Goal: Task Accomplishment & Management: Manage account settings

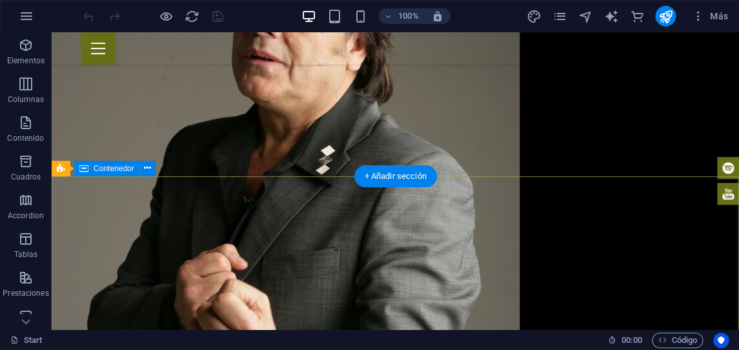
scroll to position [1714, 0]
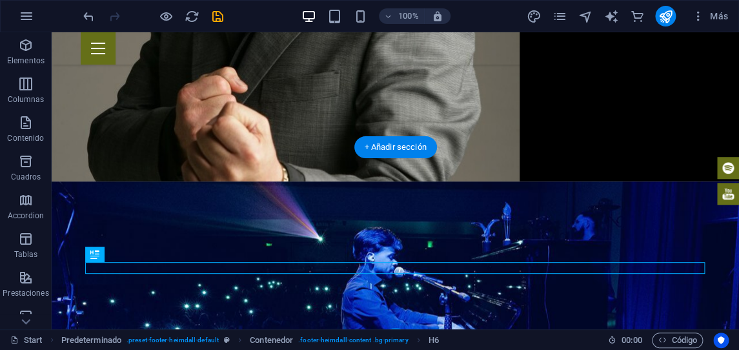
drag, startPoint x: 150, startPoint y: 268, endPoint x: 603, endPoint y: 263, distance: 453.6
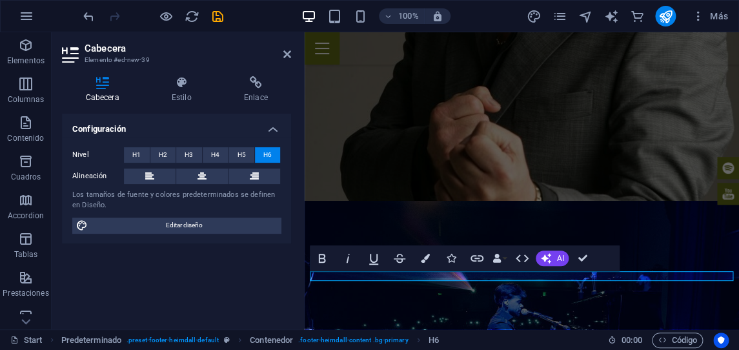
scroll to position [1639, 0]
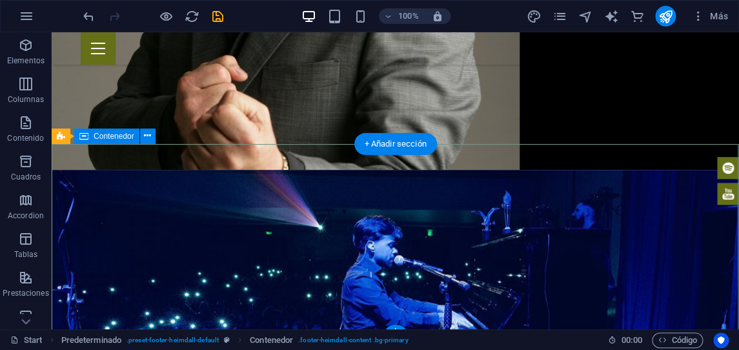
scroll to position [1726, 0]
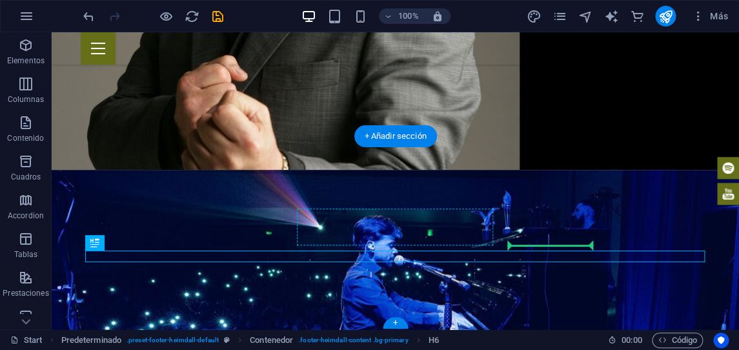
drag, startPoint x: 502, startPoint y: 255, endPoint x: 521, endPoint y: 245, distance: 21.4
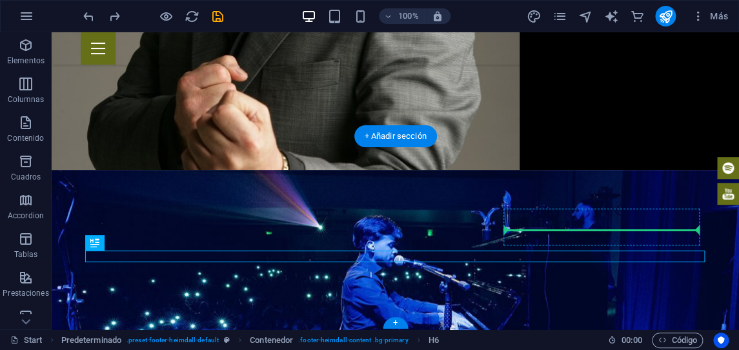
drag, startPoint x: 546, startPoint y: 257, endPoint x: 603, endPoint y: 228, distance: 63.5
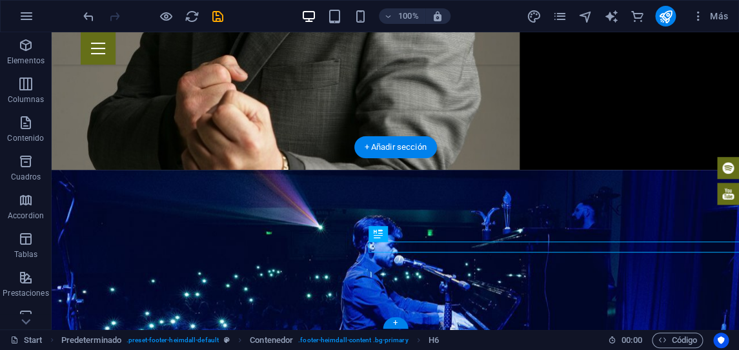
scroll to position [1714, 0]
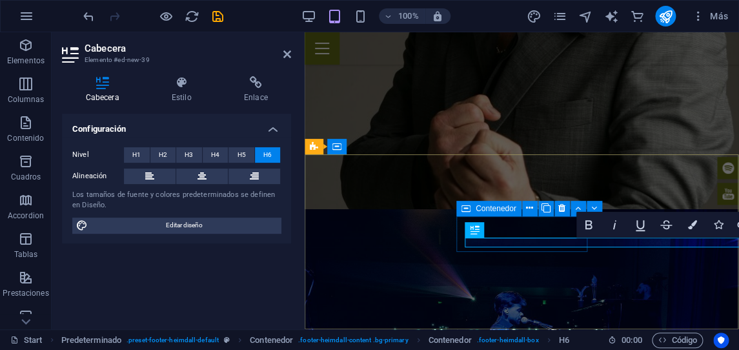
scroll to position [1631, 0]
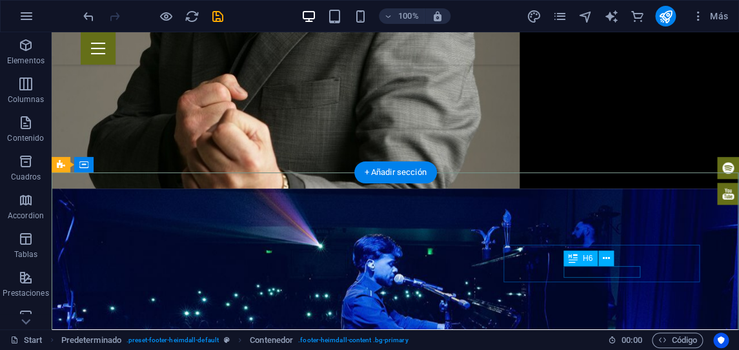
scroll to position [1714, 0]
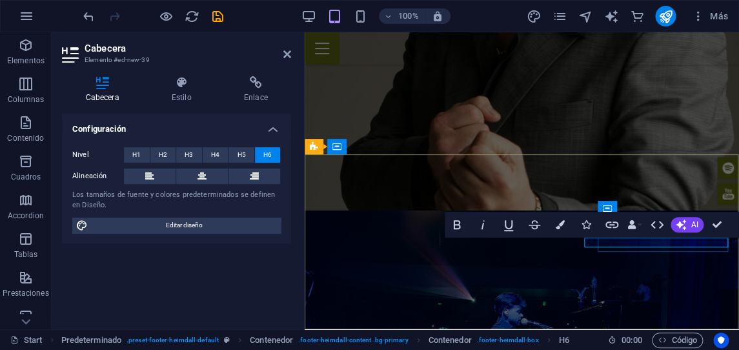
scroll to position [0, 9]
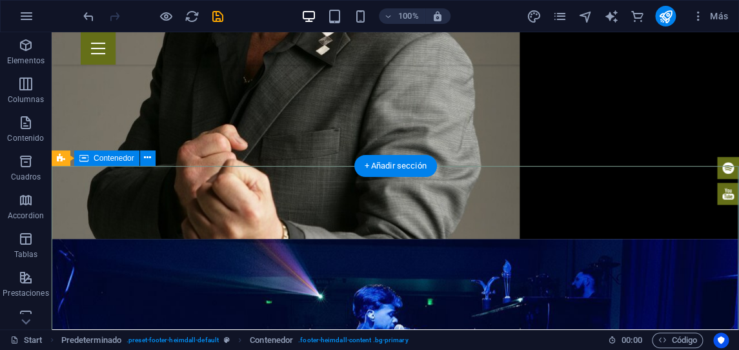
scroll to position [1714, 0]
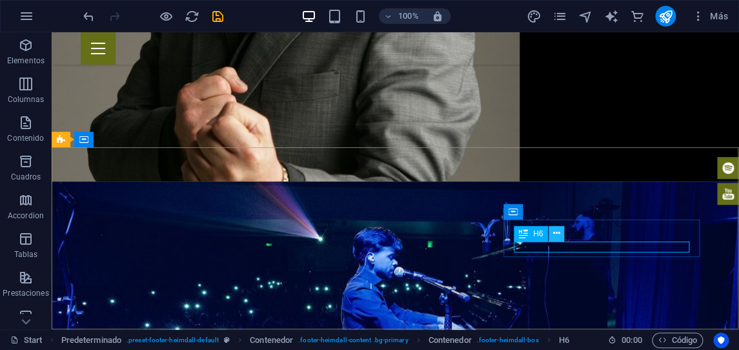
click at [561, 234] on button at bounding box center [555, 233] width 15 height 15
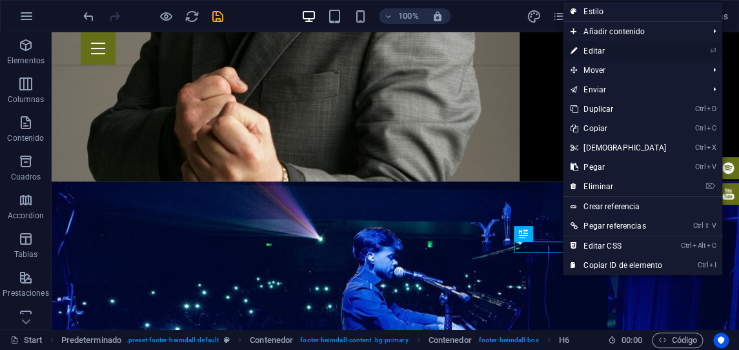
click at [595, 50] on link "⏎ Editar" at bounding box center [618, 50] width 111 height 19
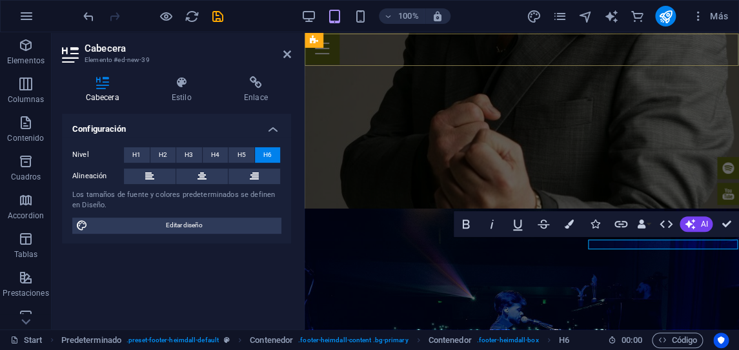
scroll to position [1631, 0]
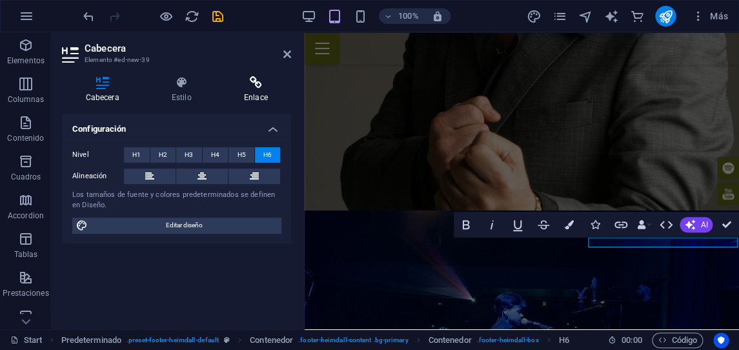
click at [260, 86] on icon at bounding box center [255, 82] width 71 height 13
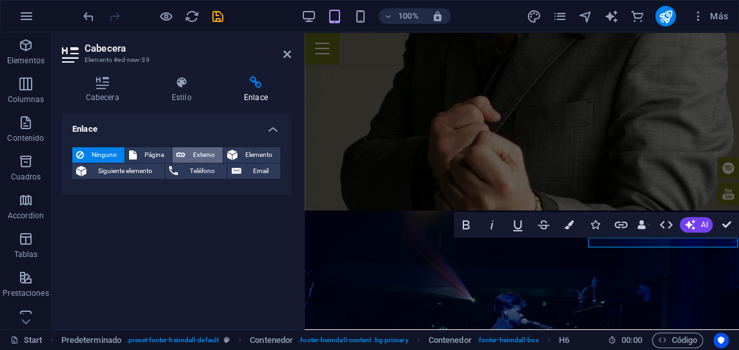
click at [201, 156] on span "Externo" at bounding box center [204, 154] width 30 height 15
select select "blank"
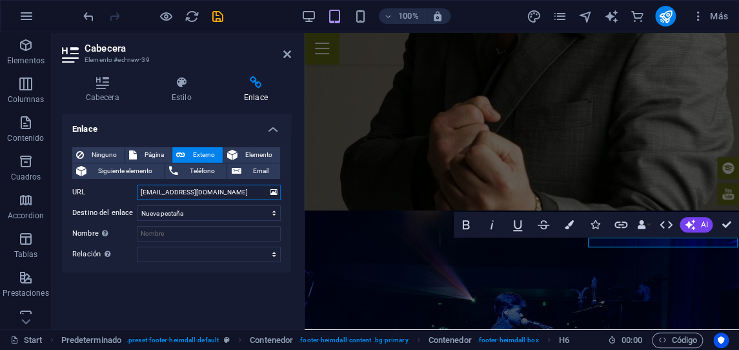
click at [157, 200] on input "[EMAIL_ADDRESS][DOMAIN_NAME]" at bounding box center [209, 192] width 144 height 15
click at [156, 192] on input "[EMAIL_ADDRESS][DOMAIN_NAME]" at bounding box center [209, 192] width 144 height 15
drag, startPoint x: 155, startPoint y: 192, endPoint x: 135, endPoint y: 192, distance: 20.0
click at [137, 192] on input "[EMAIL_ADDRESS][DOMAIN_NAME]" at bounding box center [209, 192] width 144 height 15
click at [156, 192] on input ".[EMAIL_ADDRESS][DOMAIN_NAME]" at bounding box center [209, 192] width 144 height 15
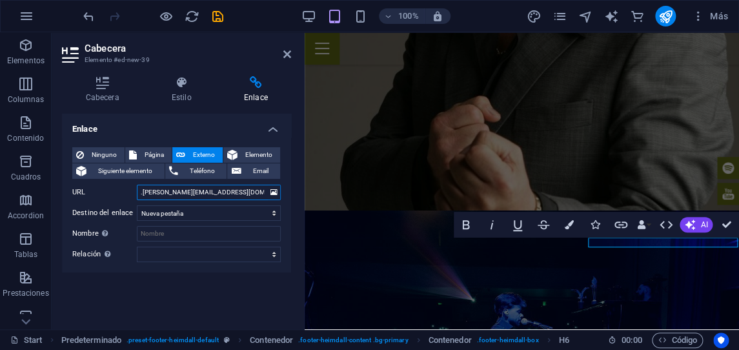
click at [143, 194] on input ".[PERSON_NAME][EMAIL_ADDRESS][DOMAIN_NAME]" at bounding box center [209, 192] width 144 height 15
type input "[PERSON_NAME][EMAIL_ADDRESS][DOMAIN_NAME]"
click at [208, 230] on input "Nombre Una descripción adicional del enlace no debería ser igual al texto del e…" at bounding box center [209, 233] width 144 height 15
type input "correo"
click at [287, 54] on icon at bounding box center [287, 54] width 8 height 10
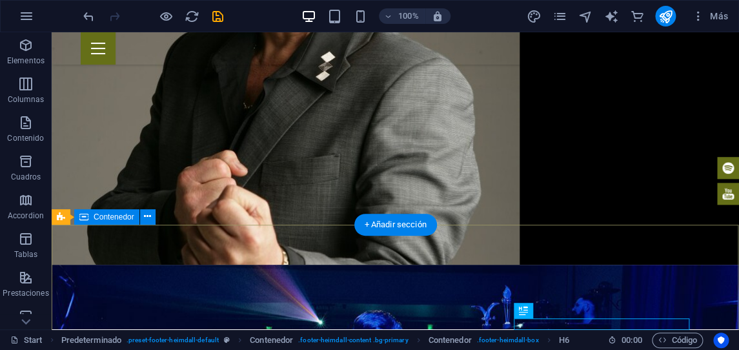
scroll to position [1714, 0]
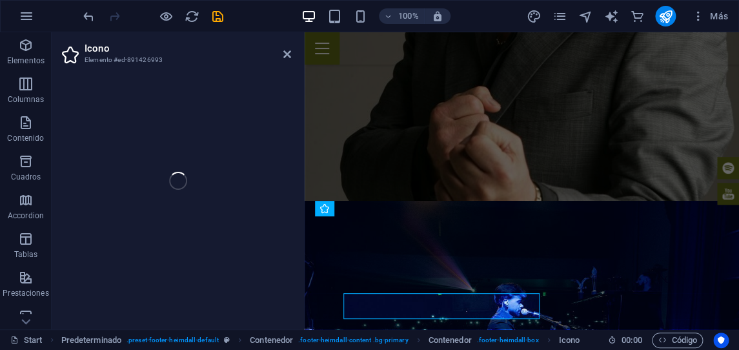
scroll to position [1631, 0]
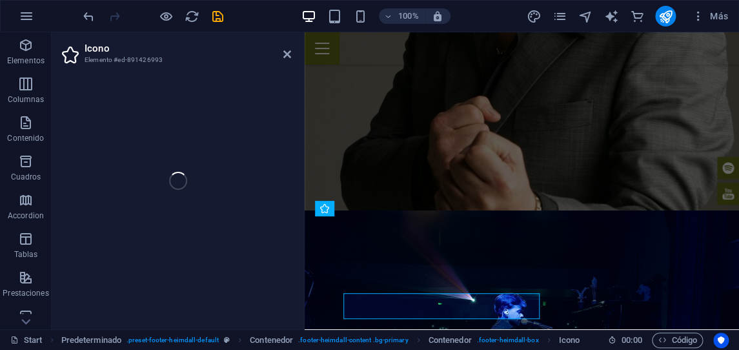
select select "xMaxYMid"
select select "px"
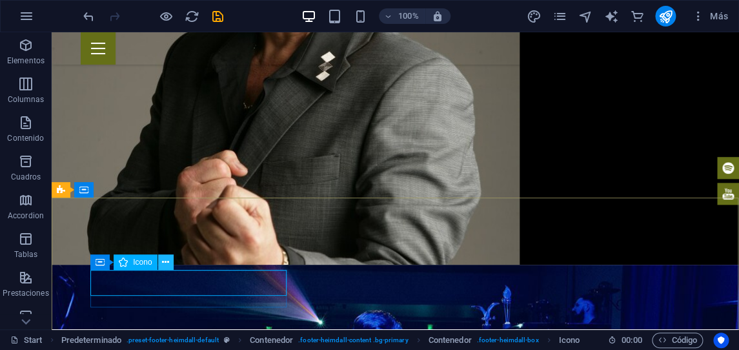
click at [170, 265] on button at bounding box center [165, 261] width 15 height 15
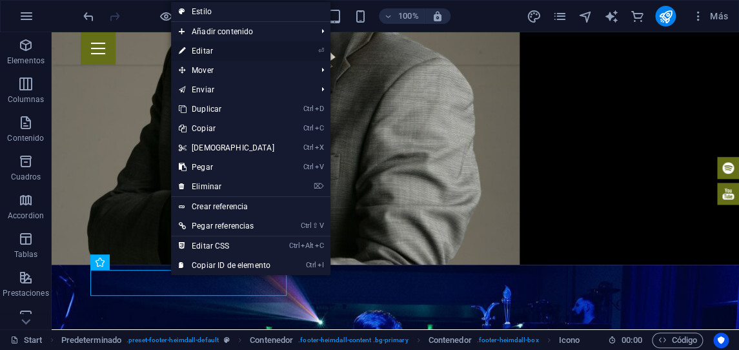
click at [215, 50] on link "⏎ Editar" at bounding box center [226, 50] width 111 height 19
select select "xMaxYMid"
select select "px"
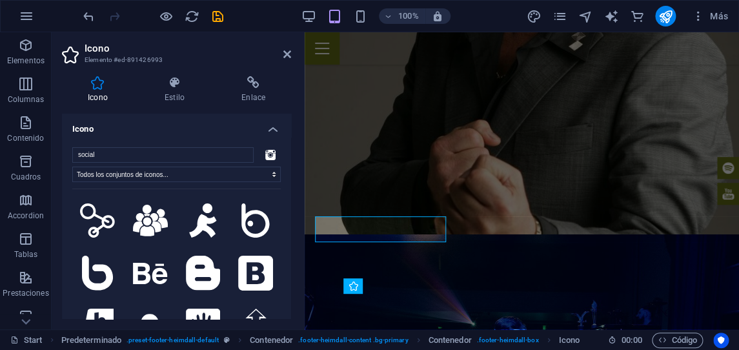
scroll to position [1606, 0]
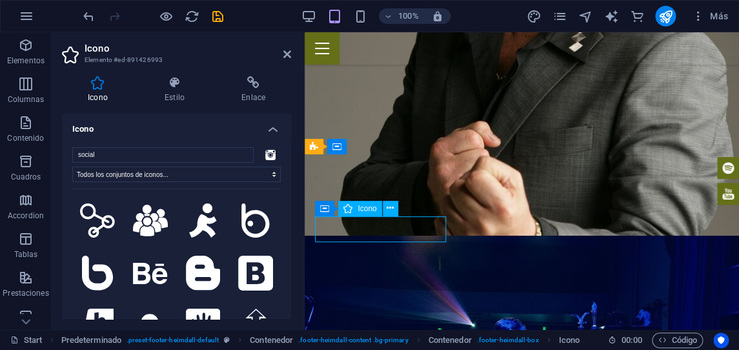
drag, startPoint x: 326, startPoint y: 233, endPoint x: 406, endPoint y: 230, distance: 80.7
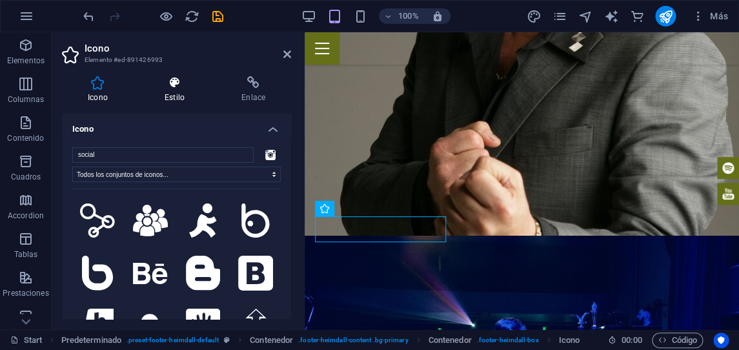
click at [177, 83] on icon at bounding box center [175, 82] width 72 height 13
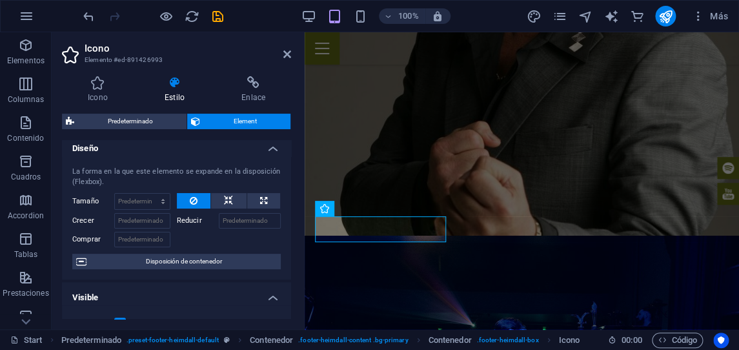
scroll to position [0, 0]
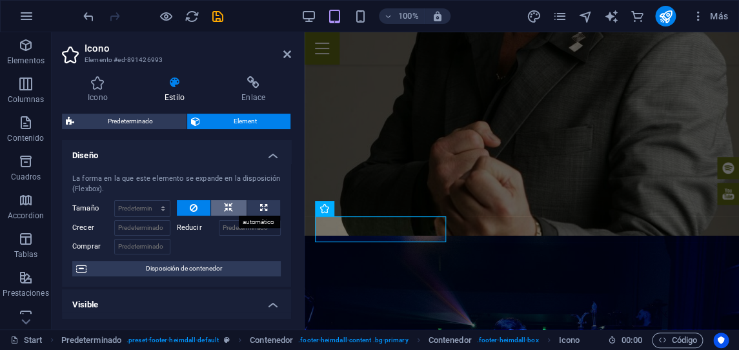
click at [228, 208] on icon at bounding box center [228, 207] width 9 height 15
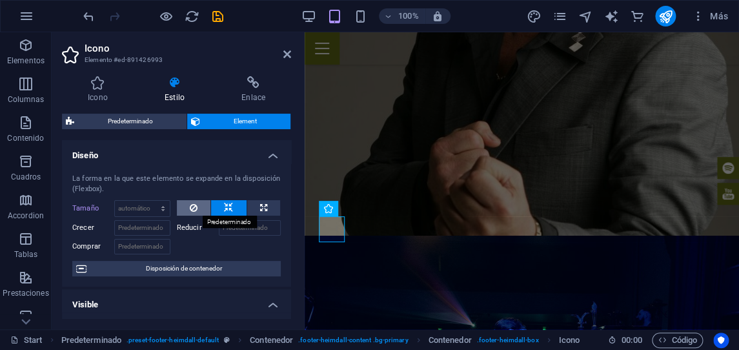
click at [194, 206] on icon at bounding box center [194, 207] width 8 height 15
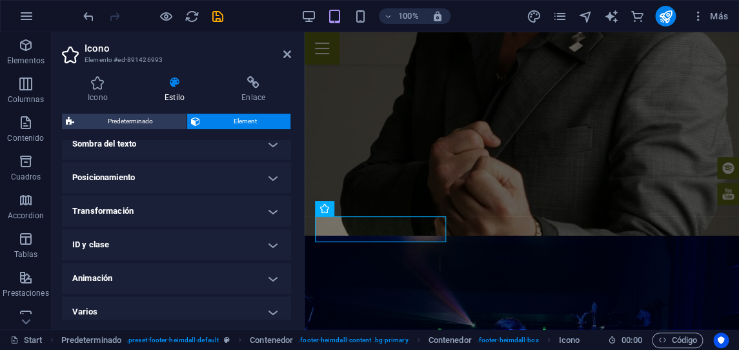
scroll to position [376, 0]
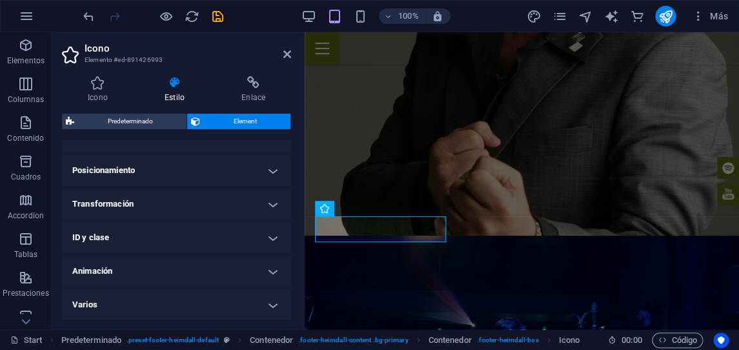
click at [268, 172] on h4 "Posicionamiento" at bounding box center [176, 170] width 229 height 31
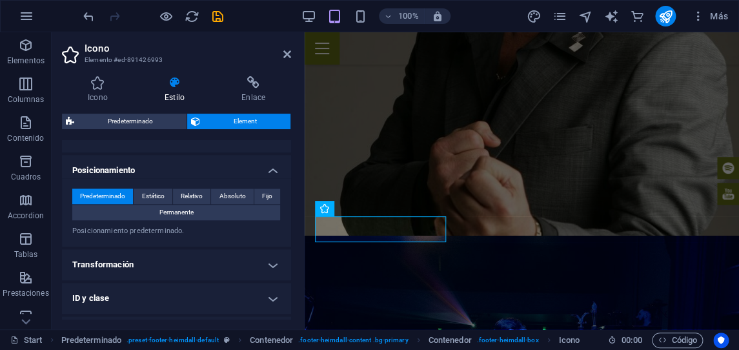
click at [181, 263] on h4 "Transformación" at bounding box center [176, 264] width 229 height 31
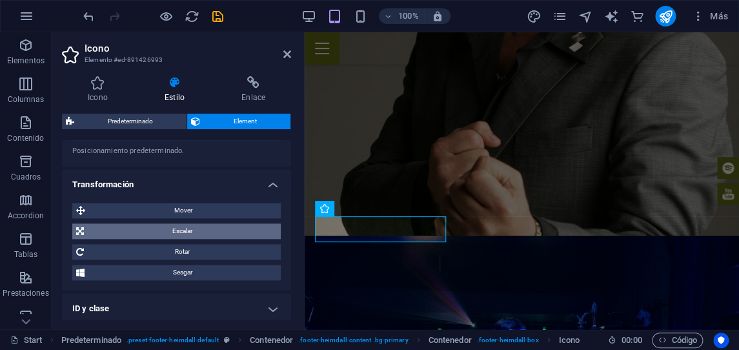
scroll to position [528, 0]
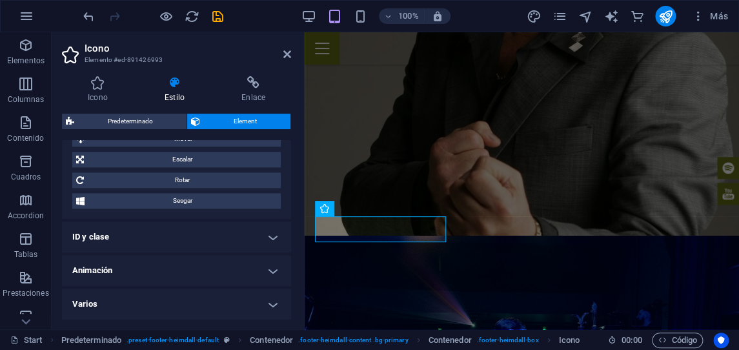
click at [192, 266] on h4 "Animación" at bounding box center [176, 270] width 229 height 31
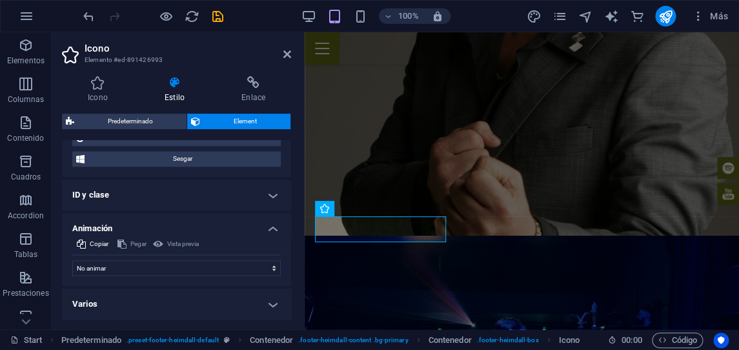
click at [175, 303] on h4 "Varios" at bounding box center [176, 303] width 229 height 31
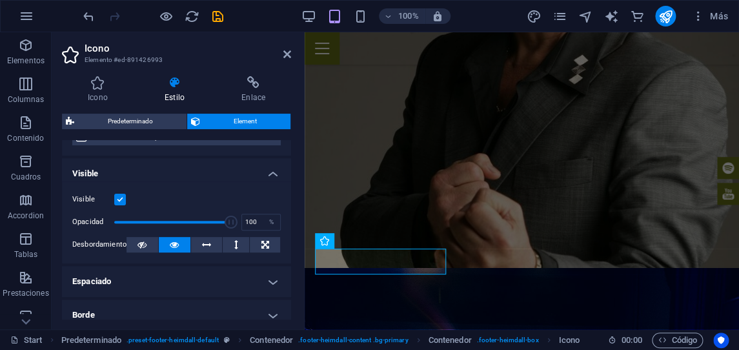
scroll to position [0, 0]
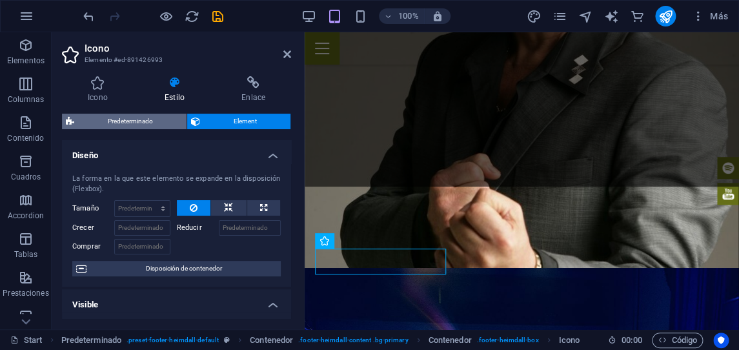
click at [151, 119] on span "Predeterminado" at bounding box center [130, 121] width 105 height 15
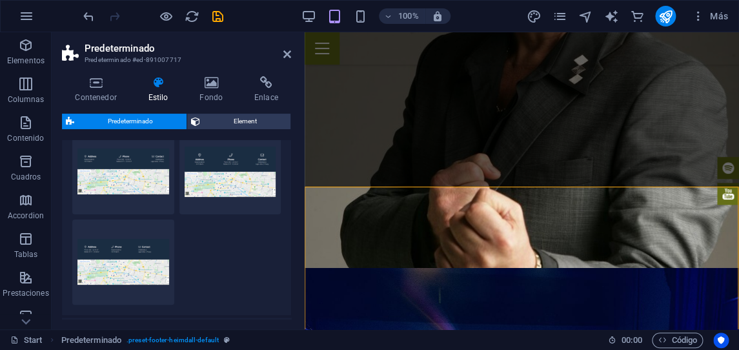
scroll to position [39, 0]
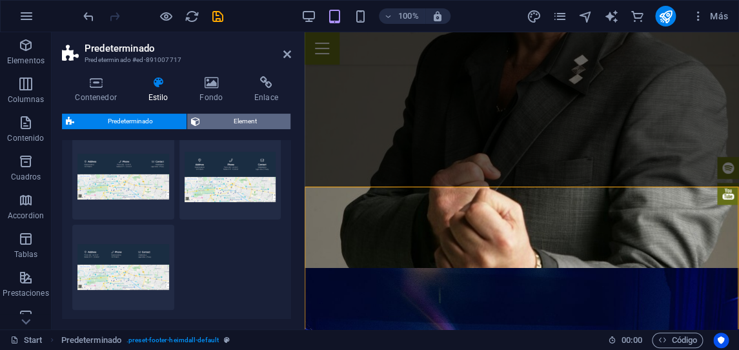
click at [234, 119] on span "Element" at bounding box center [245, 121] width 83 height 15
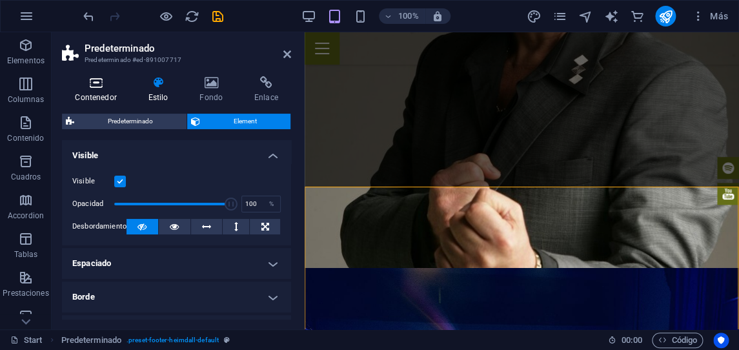
click at [99, 90] on h4 "Contenedor" at bounding box center [98, 89] width 73 height 27
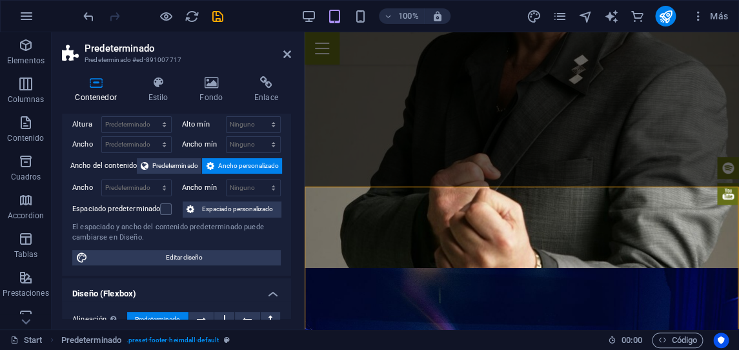
scroll to position [0, 0]
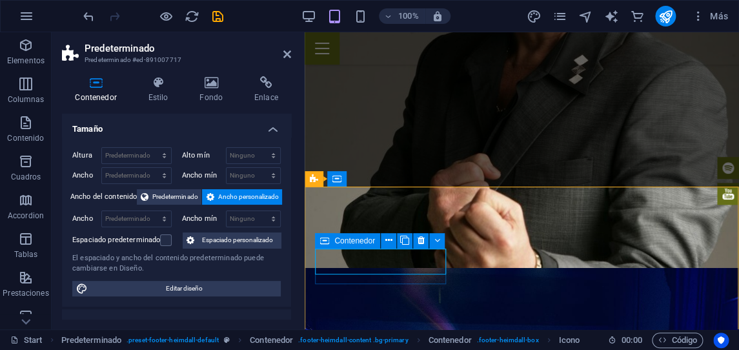
click at [349, 243] on span "Contenedor" at bounding box center [354, 241] width 41 height 8
click at [386, 242] on icon at bounding box center [388, 241] width 7 height 14
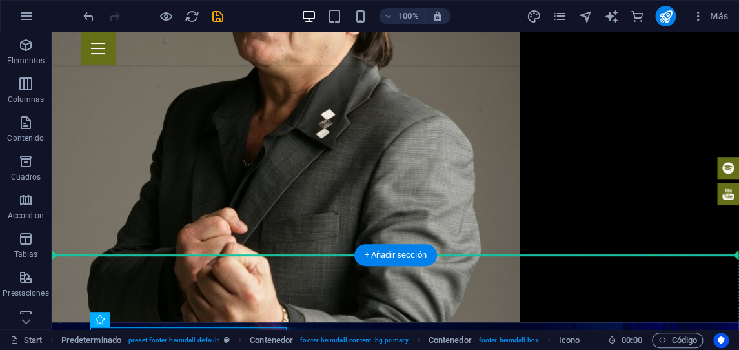
drag, startPoint x: 78, startPoint y: 260, endPoint x: 359, endPoint y: 267, distance: 281.4
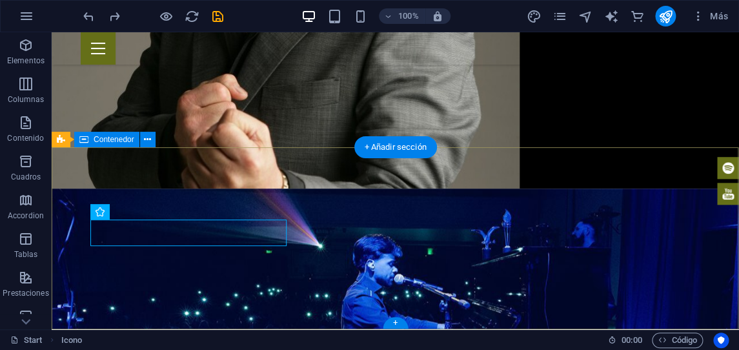
scroll to position [1681, 0]
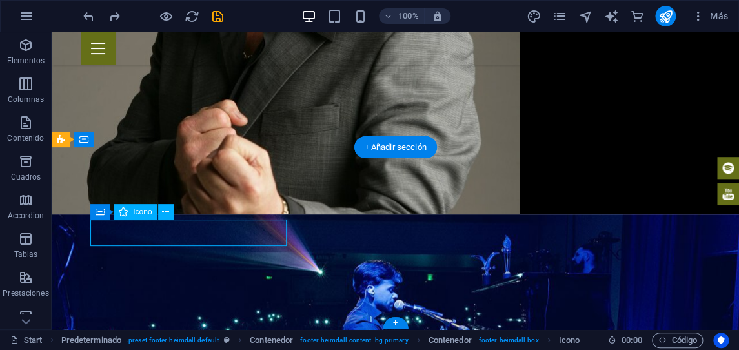
drag, startPoint x: 104, startPoint y: 233, endPoint x: 214, endPoint y: 237, distance: 110.4
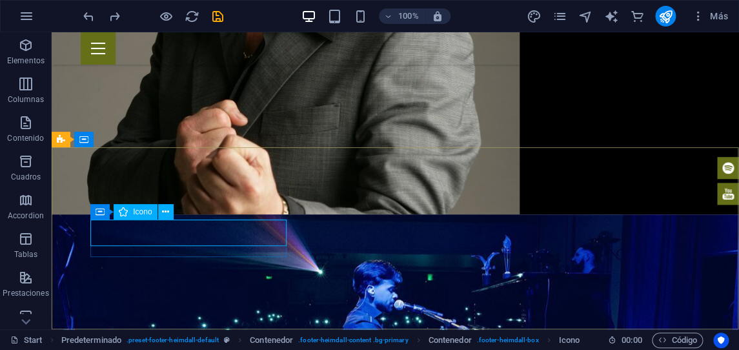
click at [147, 214] on span "Icono" at bounding box center [142, 212] width 19 height 8
click at [97, 212] on icon at bounding box center [99, 211] width 9 height 15
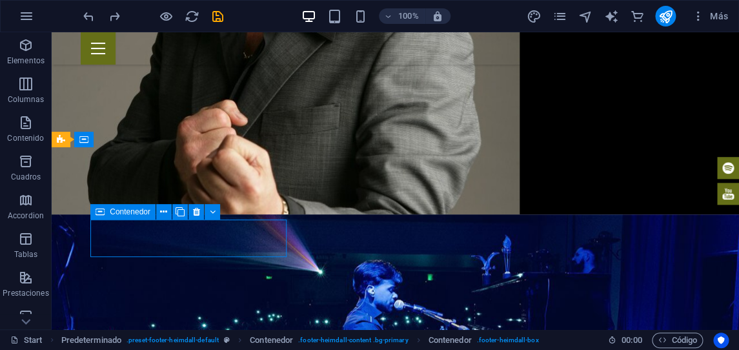
click at [110, 214] on div "Contenedor" at bounding box center [122, 211] width 65 height 15
click at [110, 214] on span "Contenedor" at bounding box center [130, 212] width 41 height 8
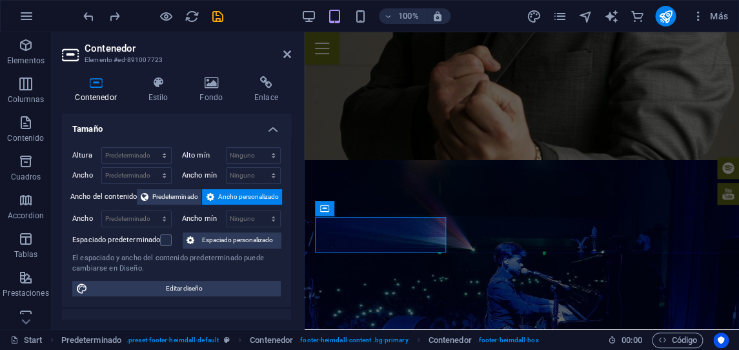
scroll to position [1606, 0]
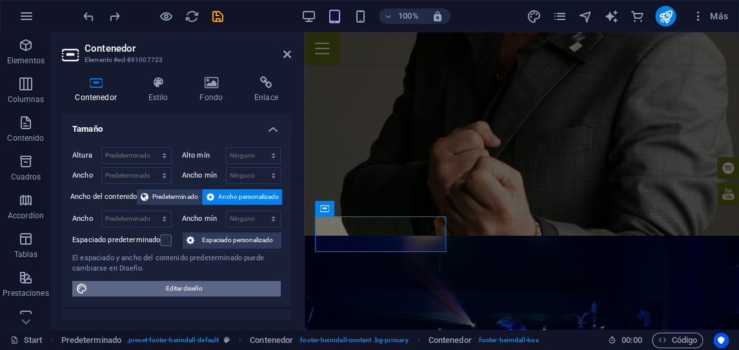
click at [169, 285] on span "Editar diseño" at bounding box center [184, 288] width 185 height 15
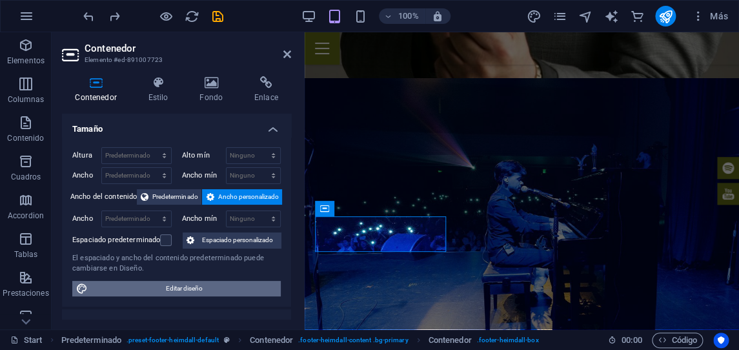
select select "px"
select select "300"
select select "px"
select select "rem"
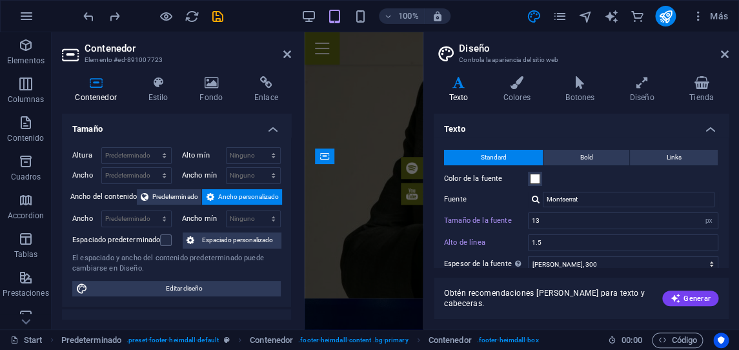
scroll to position [2651, 0]
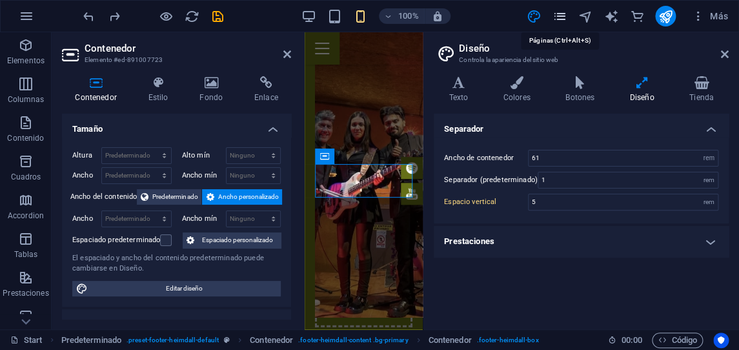
click at [562, 17] on icon "pages" at bounding box center [559, 16] width 15 height 15
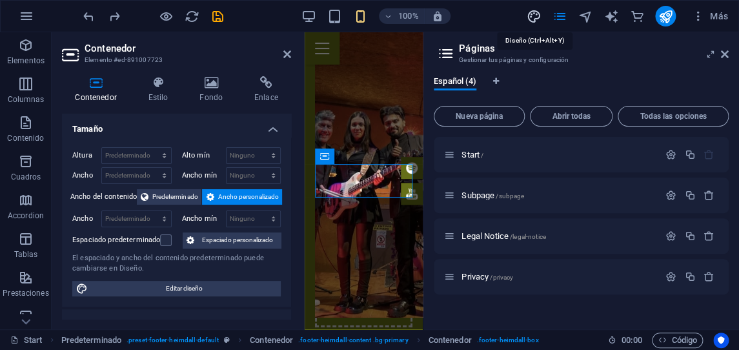
click at [537, 17] on icon "design" at bounding box center [533, 16] width 15 height 15
select select "rem"
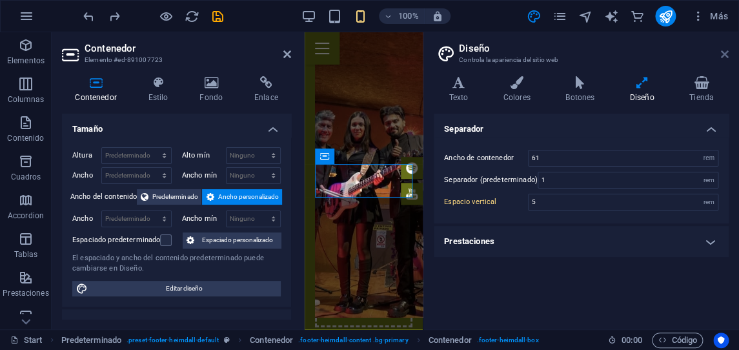
click at [727, 52] on icon at bounding box center [725, 54] width 8 height 10
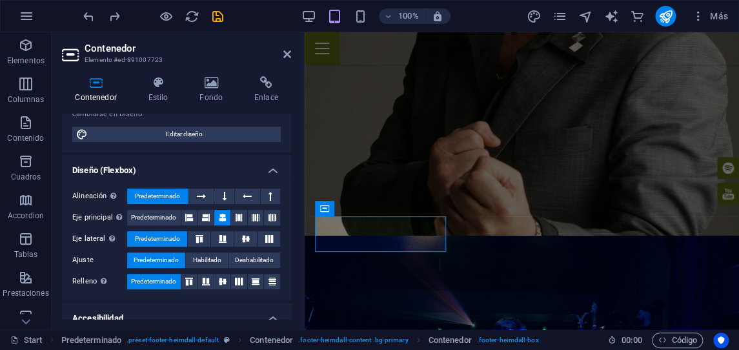
scroll to position [159, 0]
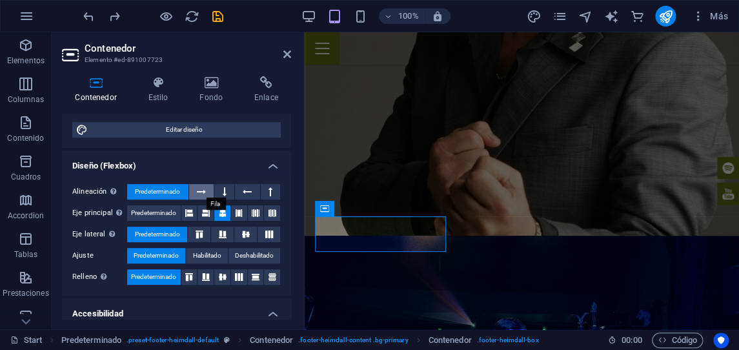
click at [204, 188] on icon at bounding box center [201, 191] width 9 height 15
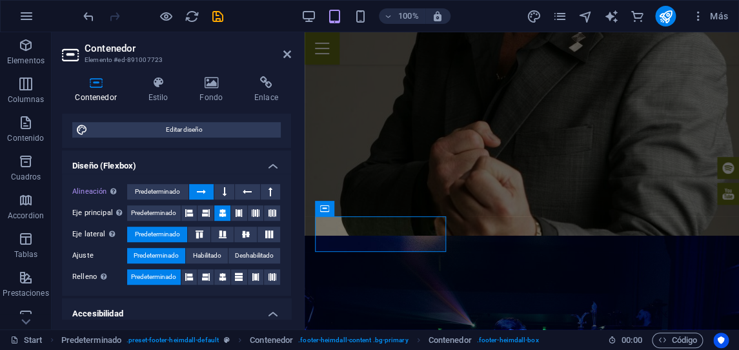
click at [204, 188] on icon at bounding box center [201, 191] width 9 height 15
click at [168, 184] on span "Predeterminado" at bounding box center [157, 191] width 45 height 15
click at [239, 213] on icon at bounding box center [239, 212] width 8 height 15
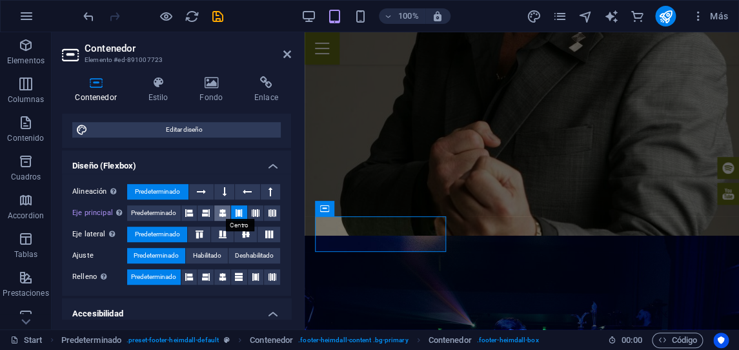
click at [222, 212] on icon at bounding box center [223, 212] width 8 height 15
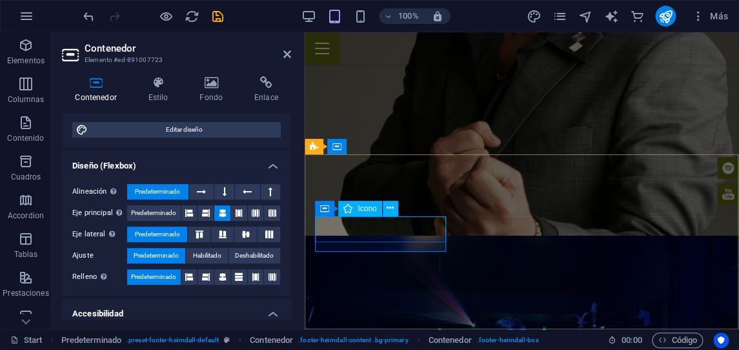
click at [350, 212] on icon at bounding box center [347, 208] width 9 height 15
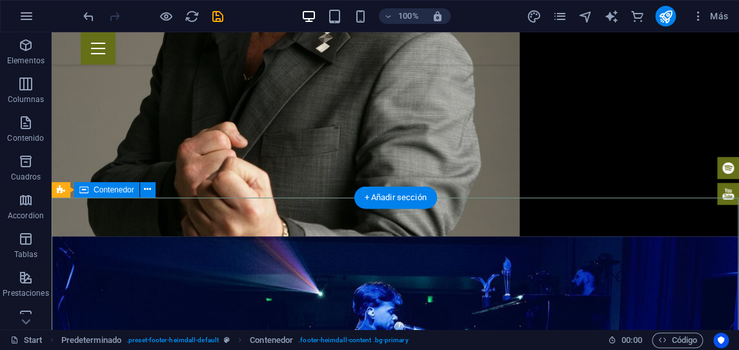
scroll to position [1681, 0]
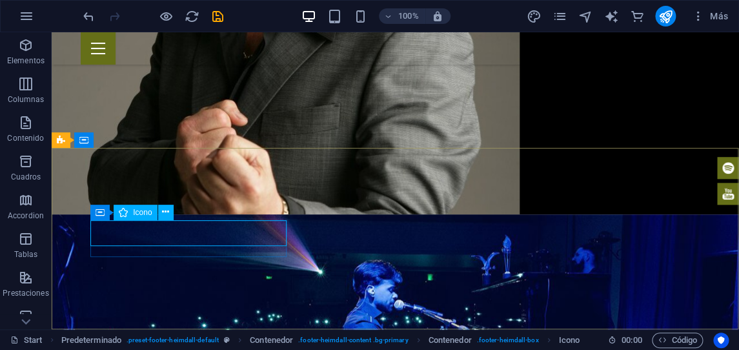
click at [132, 214] on div "Icono" at bounding box center [135, 212] width 43 height 15
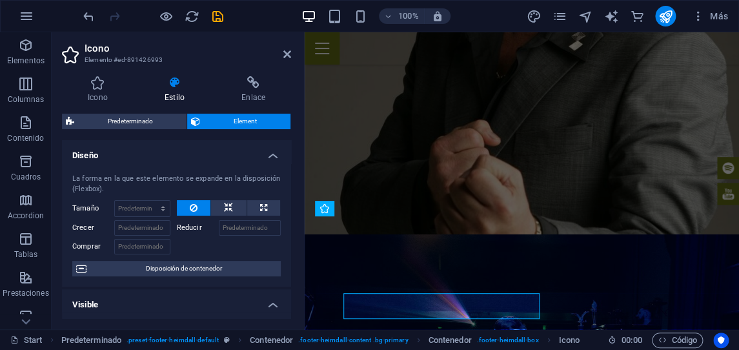
scroll to position [1606, 0]
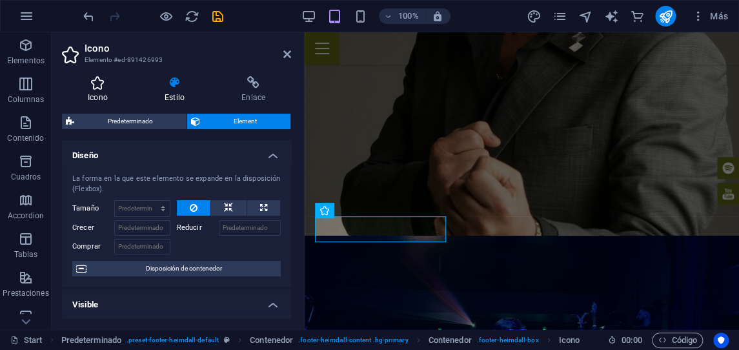
click at [99, 90] on h4 "Icono" at bounding box center [100, 89] width 77 height 27
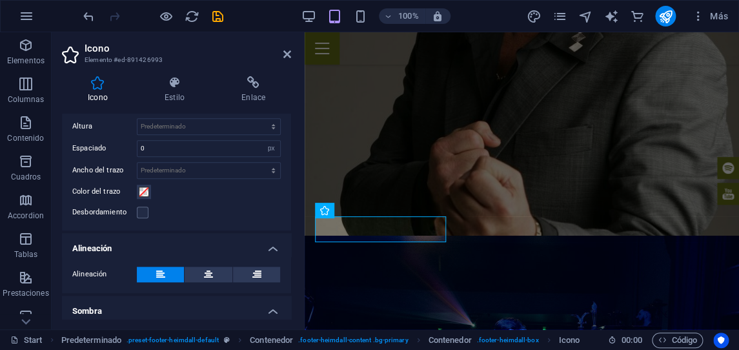
scroll to position [470, 0]
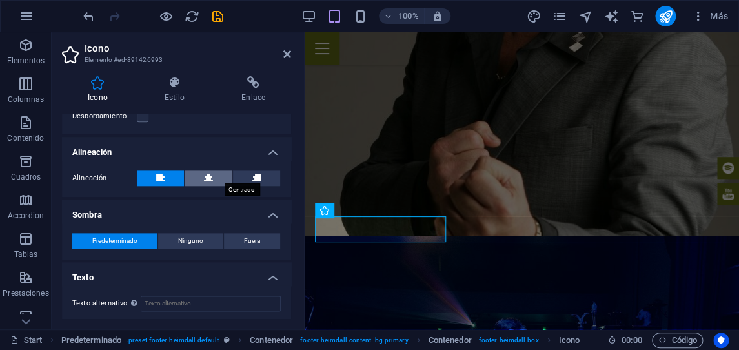
click at [211, 174] on icon at bounding box center [208, 177] width 9 height 15
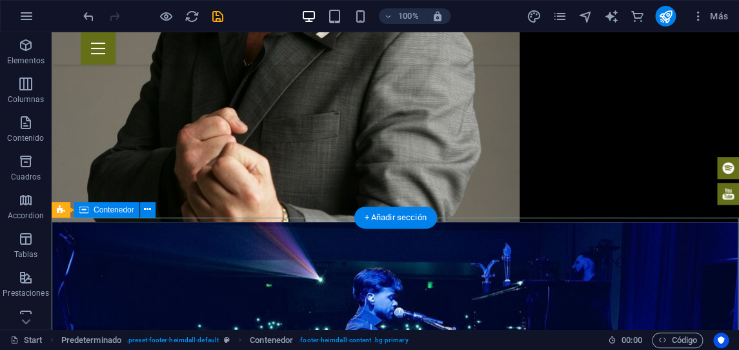
scroll to position [1681, 0]
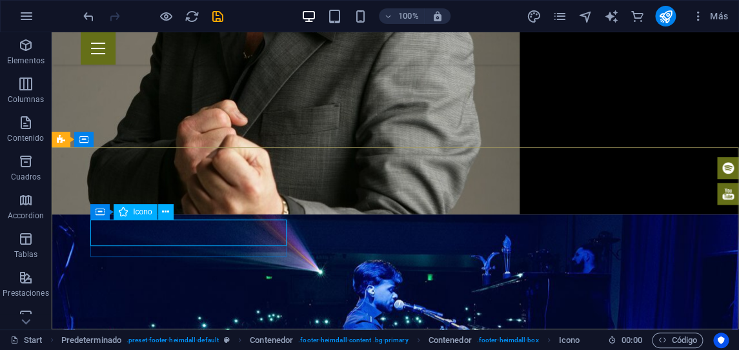
click at [138, 214] on span "Icono" at bounding box center [142, 212] width 19 height 8
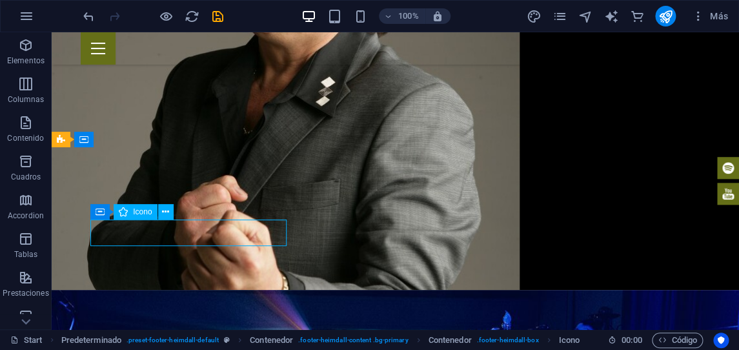
select select "xMaxYMid"
select select "px"
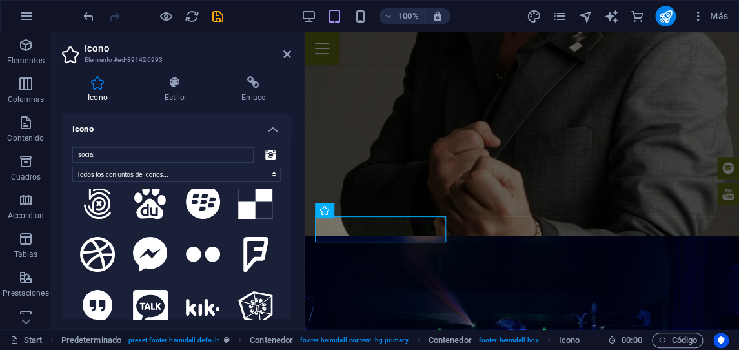
scroll to position [470, 0]
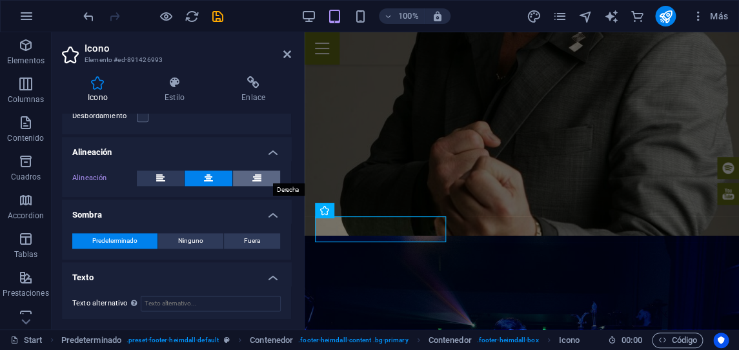
click at [250, 179] on button at bounding box center [256, 177] width 47 height 15
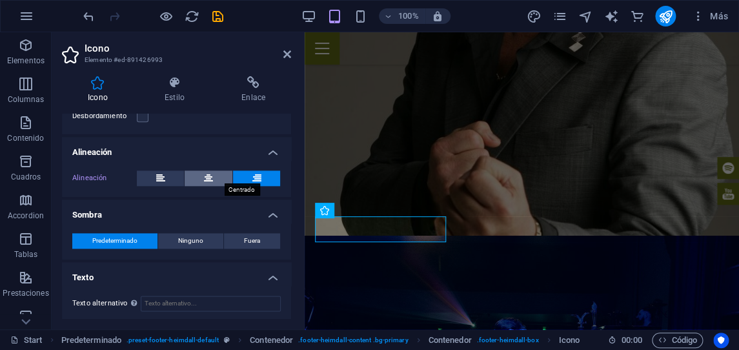
click at [207, 173] on icon at bounding box center [208, 177] width 9 height 15
click at [234, 214] on h4 "Sombra" at bounding box center [176, 210] width 229 height 23
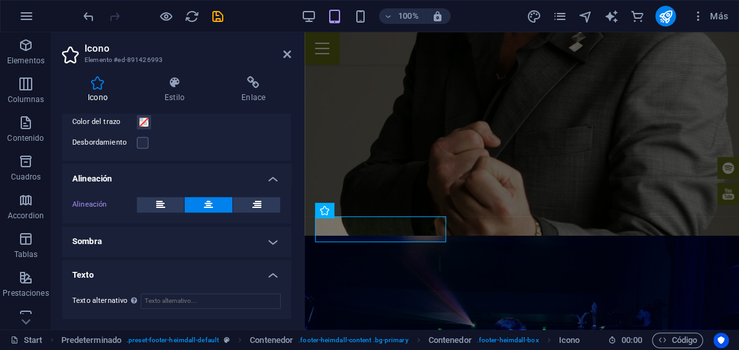
scroll to position [441, 0]
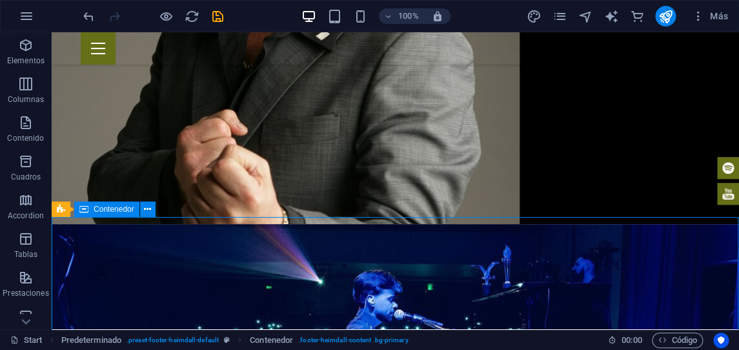
scroll to position [1681, 0]
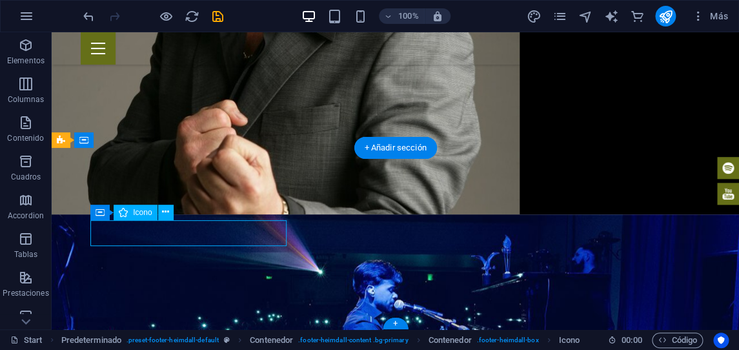
drag, startPoint x: 105, startPoint y: 238, endPoint x: 179, endPoint y: 240, distance: 74.2
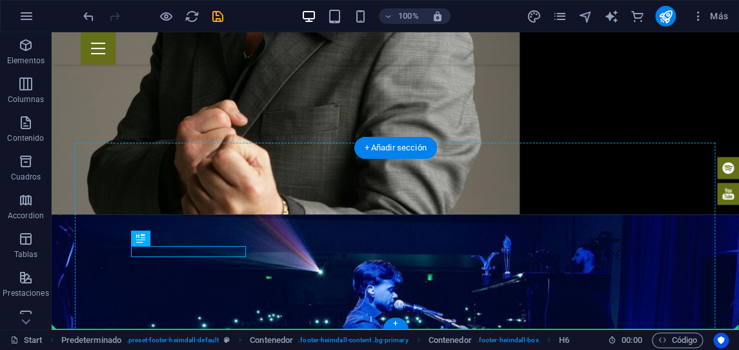
drag, startPoint x: 176, startPoint y: 246, endPoint x: 106, endPoint y: 253, distance: 70.0
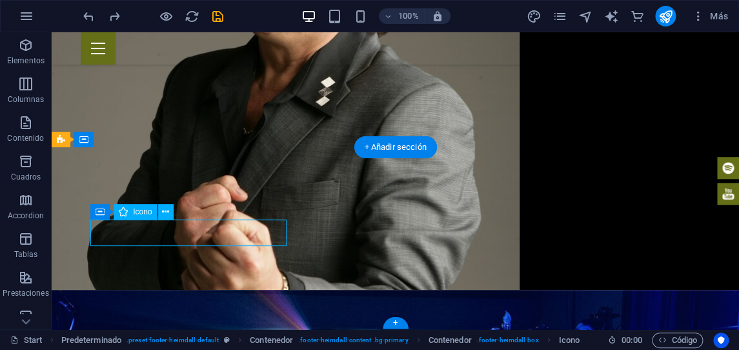
select select "xMaxYMid"
select select "px"
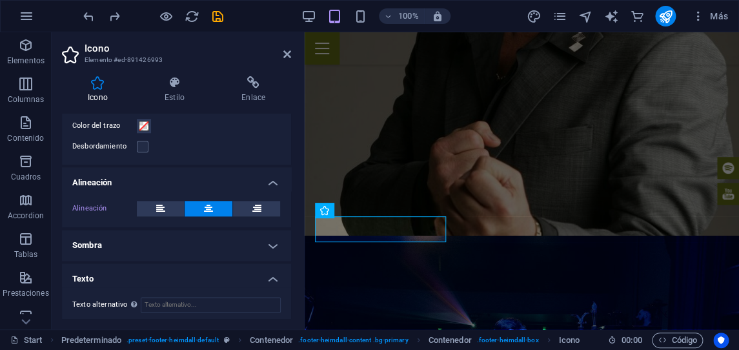
scroll to position [441, 0]
click at [259, 204] on icon at bounding box center [256, 206] width 9 height 15
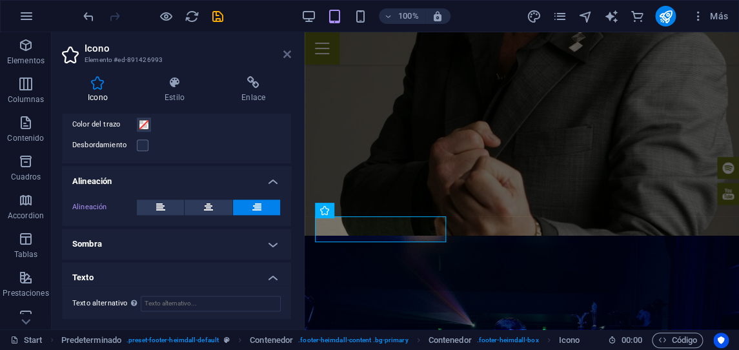
click at [288, 58] on icon at bounding box center [287, 54] width 8 height 10
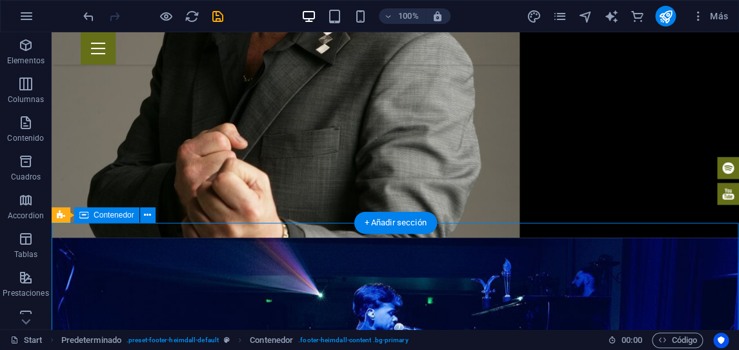
scroll to position [1681, 0]
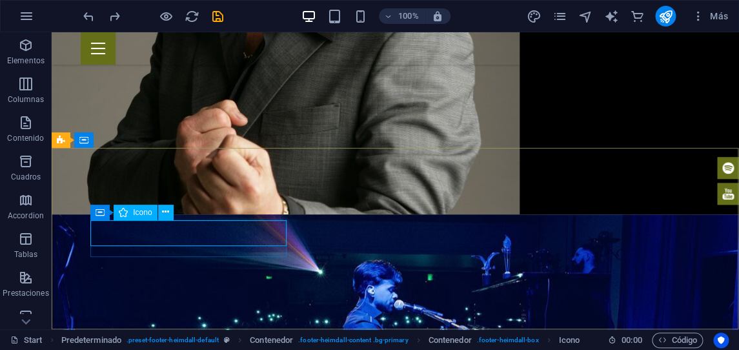
click at [135, 211] on span "Icono" at bounding box center [142, 212] width 19 height 8
click at [136, 212] on span "Icono" at bounding box center [142, 212] width 19 height 8
select select "xMaxYMid"
select select "px"
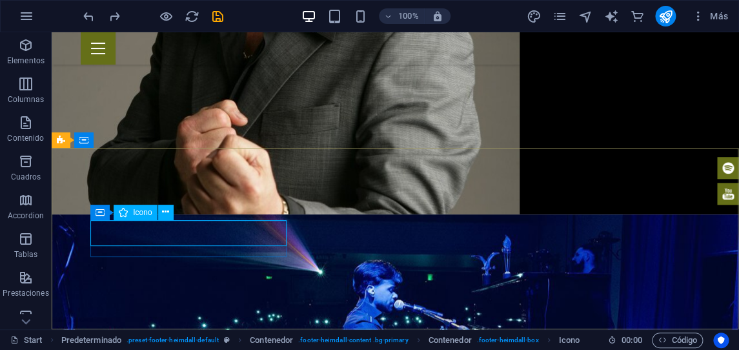
select select "px"
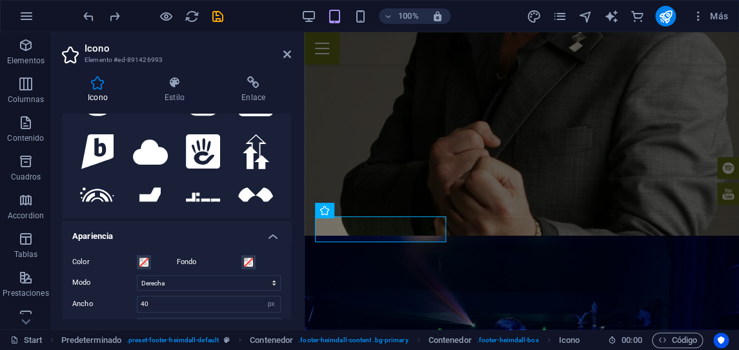
scroll to position [441, 0]
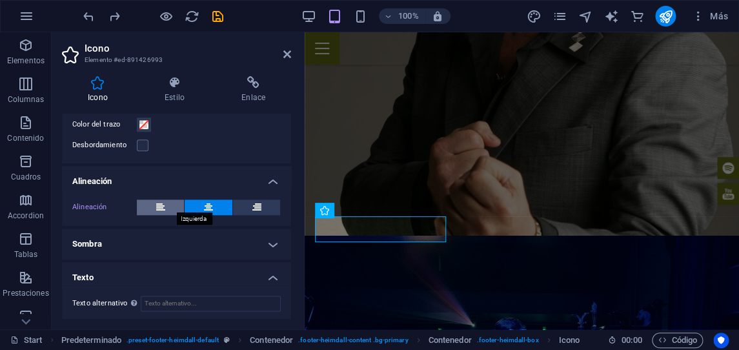
click at [172, 206] on button at bounding box center [160, 206] width 47 height 15
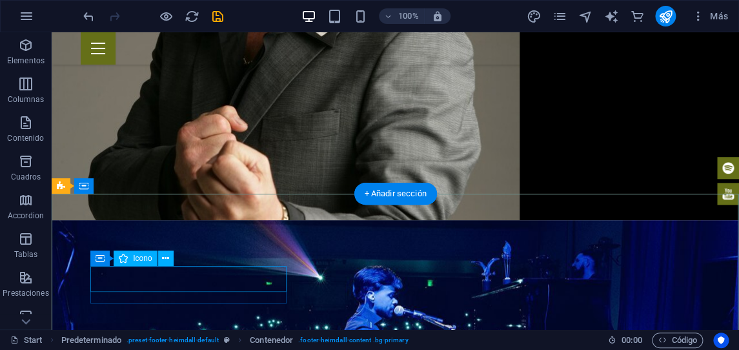
scroll to position [1681, 0]
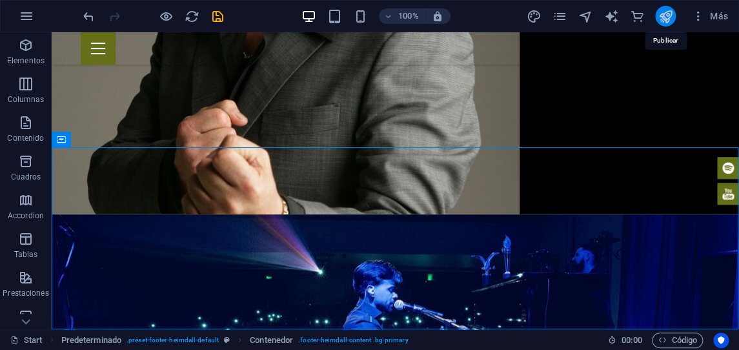
click at [669, 15] on icon "publish" at bounding box center [665, 16] width 15 height 15
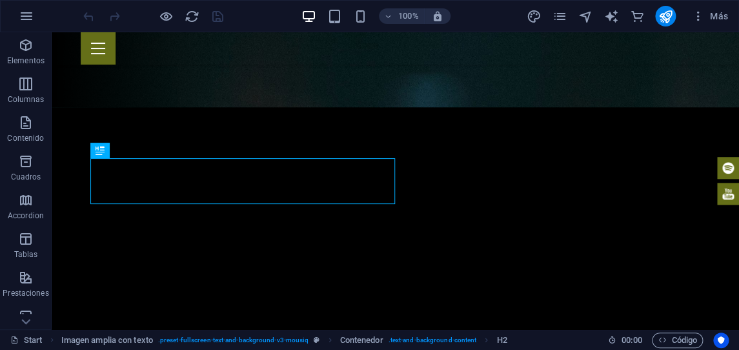
scroll to position [222, 0]
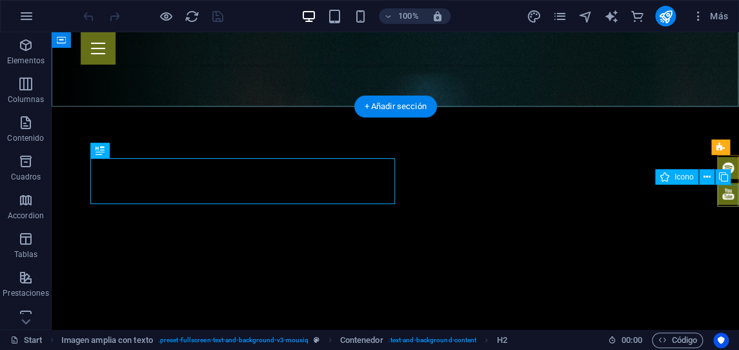
click at [728, 197] on figure at bounding box center [728, 194] width 22 height 22
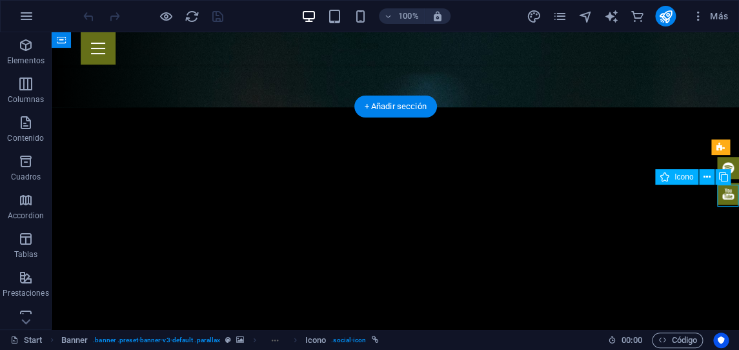
click at [728, 197] on figure at bounding box center [728, 194] width 22 height 22
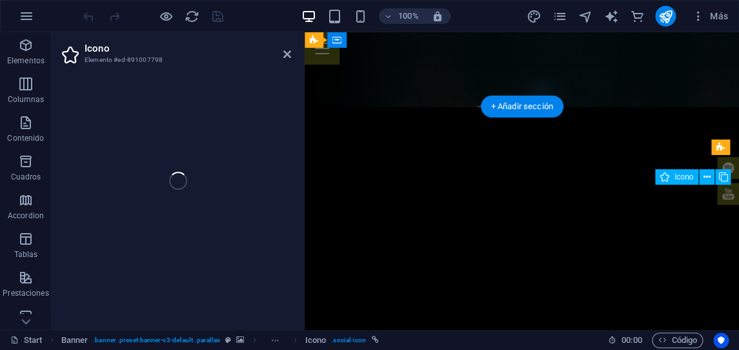
select select "xMidYMid"
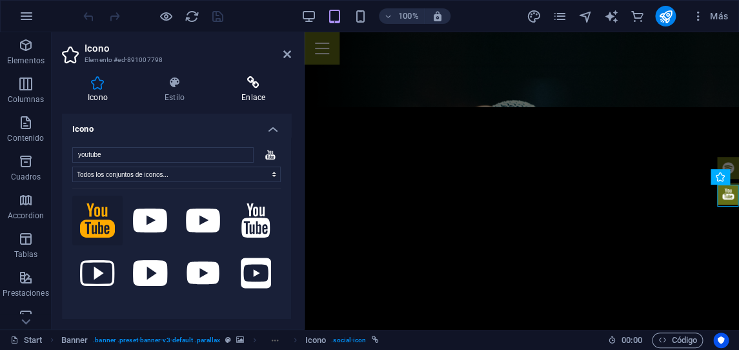
click at [259, 81] on icon at bounding box center [252, 82] width 75 height 13
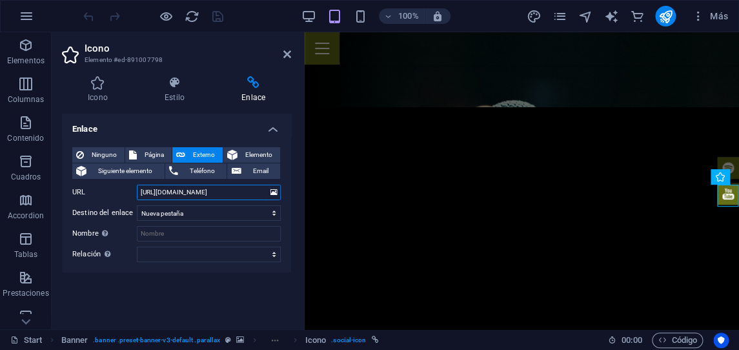
drag, startPoint x: 228, startPoint y: 194, endPoint x: 115, endPoint y: 188, distance: 113.7
click at [137, 188] on input "https://soundcloud.com/" at bounding box center [209, 192] width 144 height 15
paste input "www.youtube.com/channel/UCo28HHUhuofD7L-5zrLLJyw"
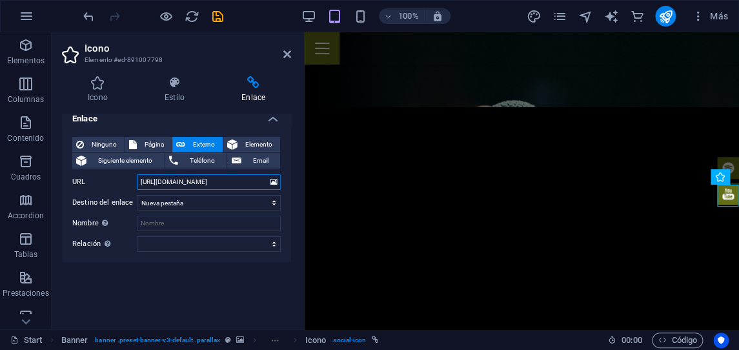
scroll to position [18, 0]
type input "https://www.youtube.com/channel/UCo28HHUhuofD7L-5zrLLJyw"
click at [215, 285] on div "Enlace Ninguno Página Externo Elemento Siguiente elemento Teléfono Email Página…" at bounding box center [176, 216] width 229 height 205
click at [137, 195] on select "Nueva pestaña Misma pestaña Superposición" at bounding box center [209, 202] width 144 height 15
click at [234, 112] on div "Icono Estilo Enlace Icono youtube Todos los conjuntos de iconos... IcoFont Ioni…" at bounding box center [176, 197] width 229 height 243
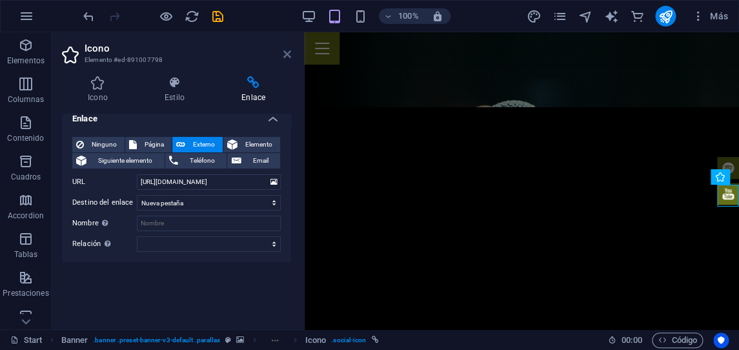
click at [288, 52] on icon at bounding box center [287, 54] width 8 height 10
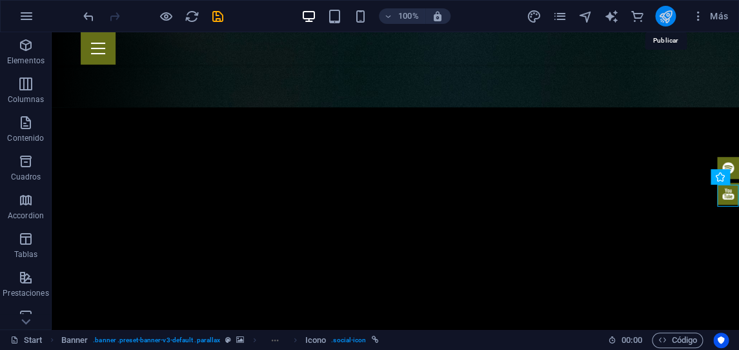
click at [663, 19] on icon "publish" at bounding box center [665, 16] width 15 height 15
